Goal: Check status

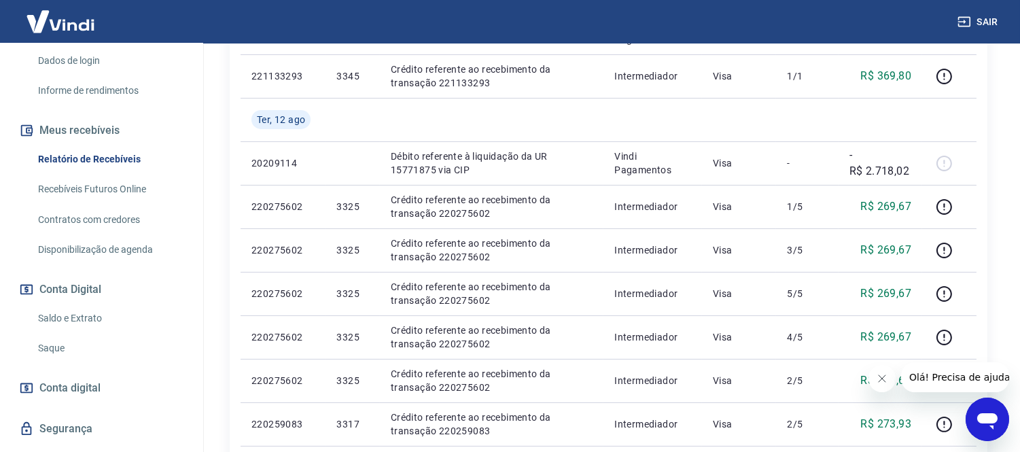
scroll to position [226, 0]
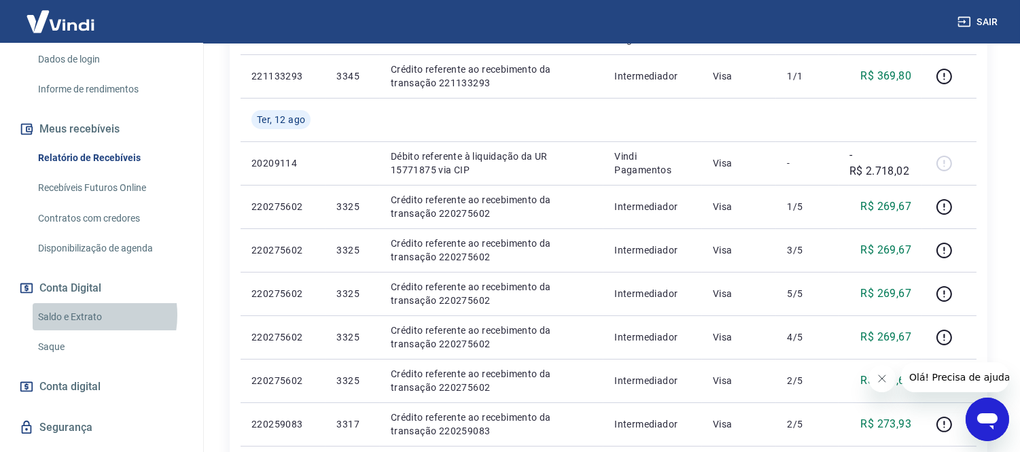
click at [75, 315] on link "Saldo e Extrato" at bounding box center [110, 317] width 154 height 28
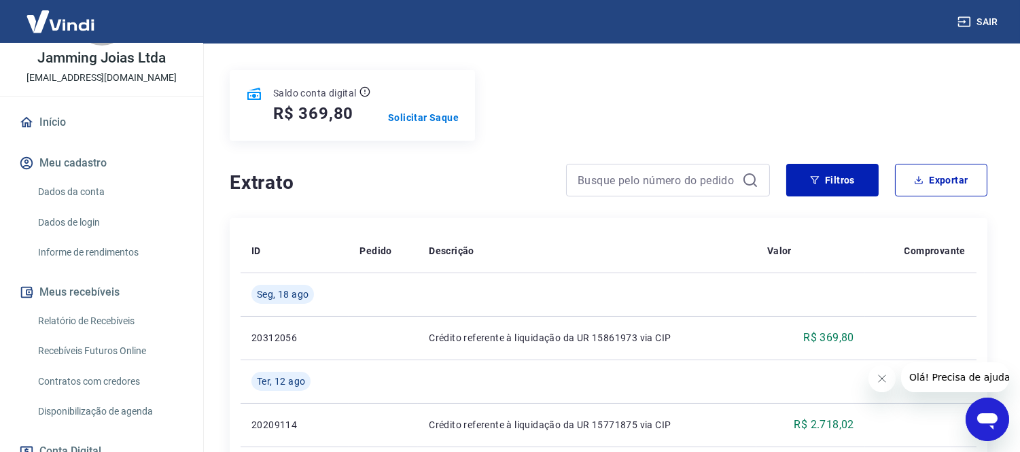
scroll to position [151, 0]
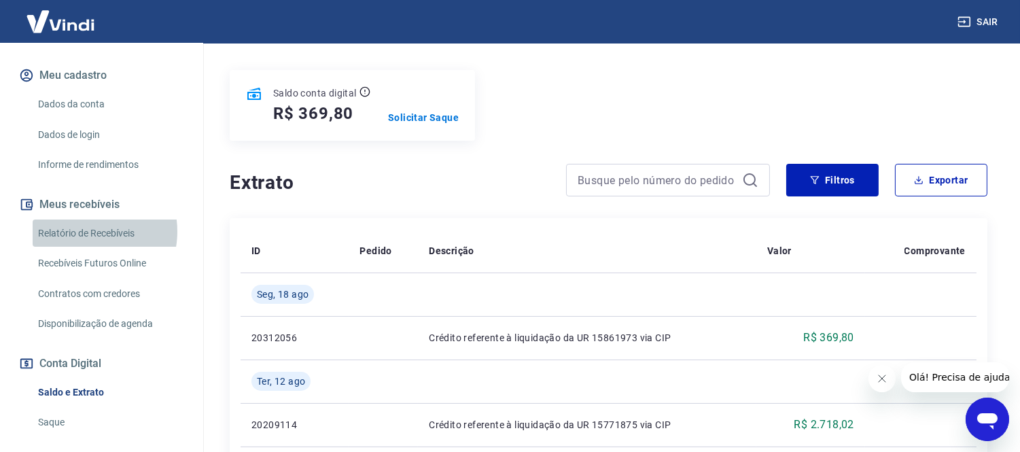
click at [83, 231] on link "Relatório de Recebíveis" at bounding box center [110, 233] width 154 height 28
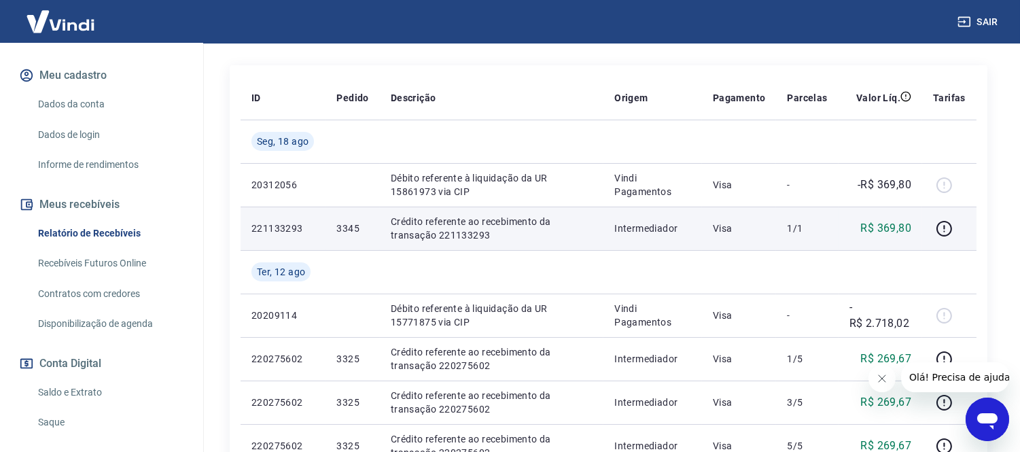
scroll to position [226, 0]
drag, startPoint x: 436, startPoint y: 233, endPoint x: 496, endPoint y: 234, distance: 59.8
click at [496, 234] on p "Crédito referente ao recebimento da transação 221133293" at bounding box center [492, 226] width 203 height 27
copy p "221133293"
click at [946, 226] on icon "button" at bounding box center [944, 227] width 17 height 17
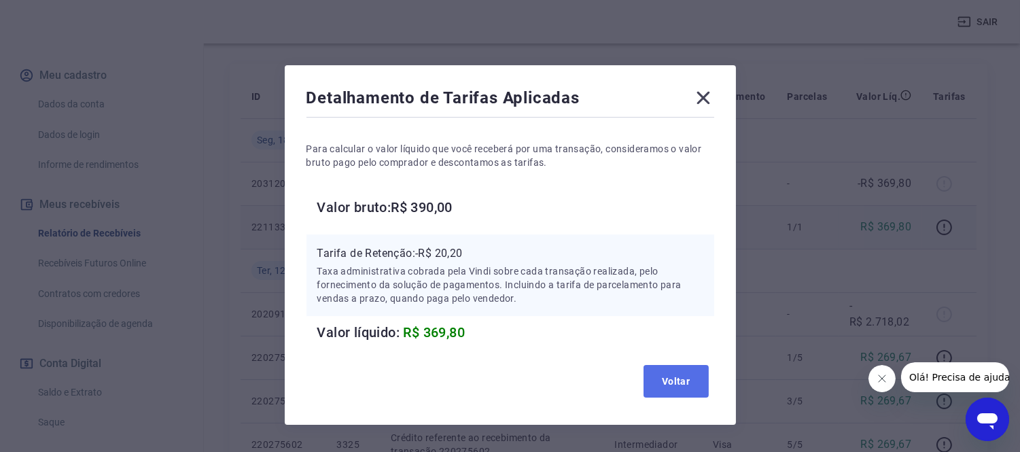
click at [680, 381] on button "Voltar" at bounding box center [676, 381] width 65 height 33
